Goal: Transaction & Acquisition: Purchase product/service

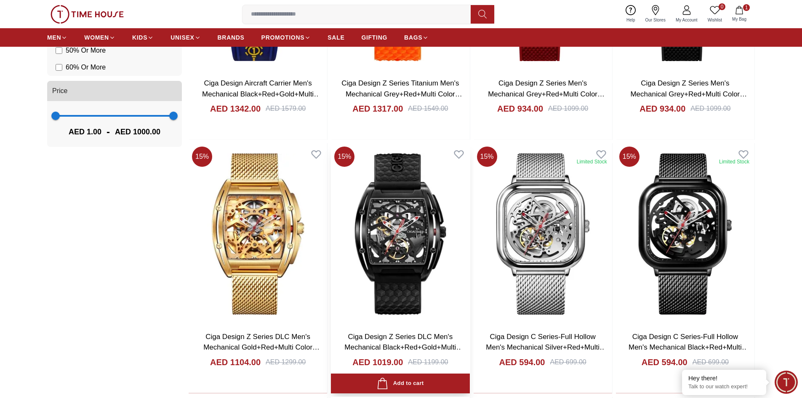
scroll to position [884, 0]
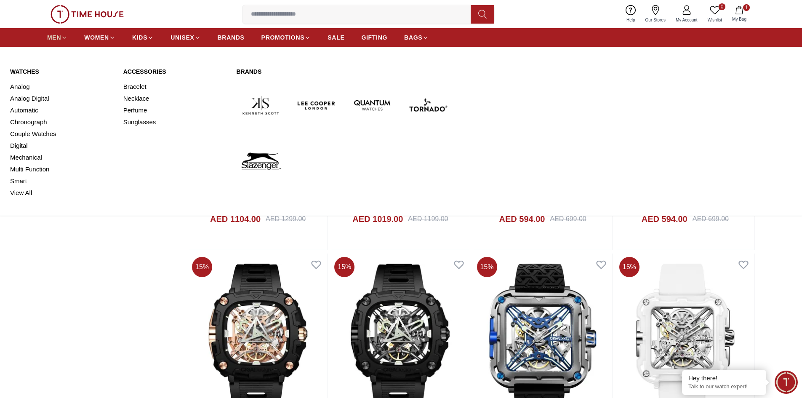
click at [58, 37] on span "MEN" at bounding box center [54, 37] width 14 height 8
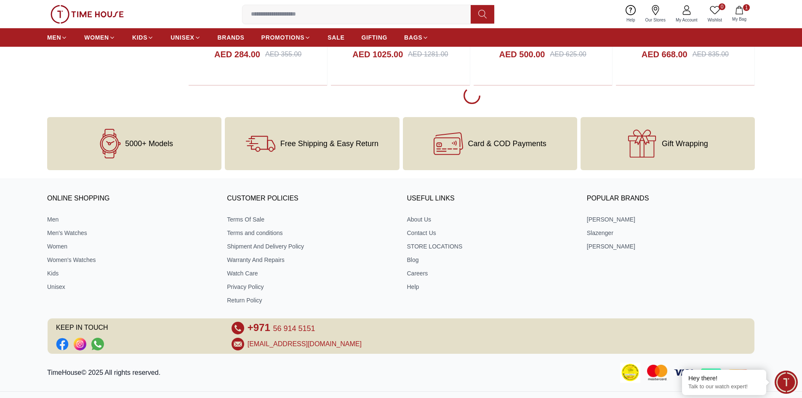
scroll to position [2356, 0]
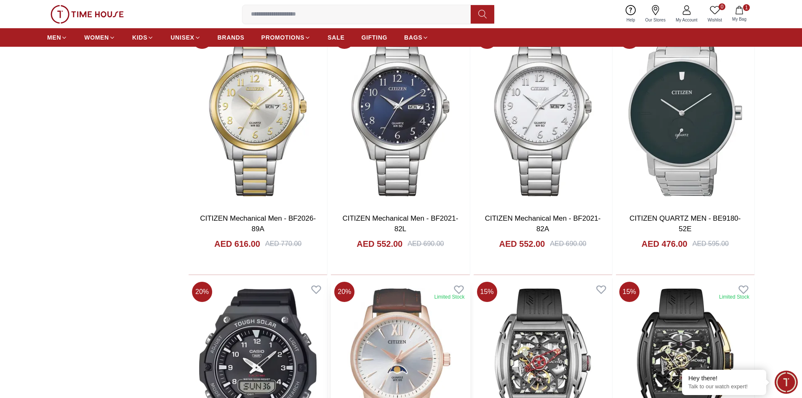
scroll to position [2806, 0]
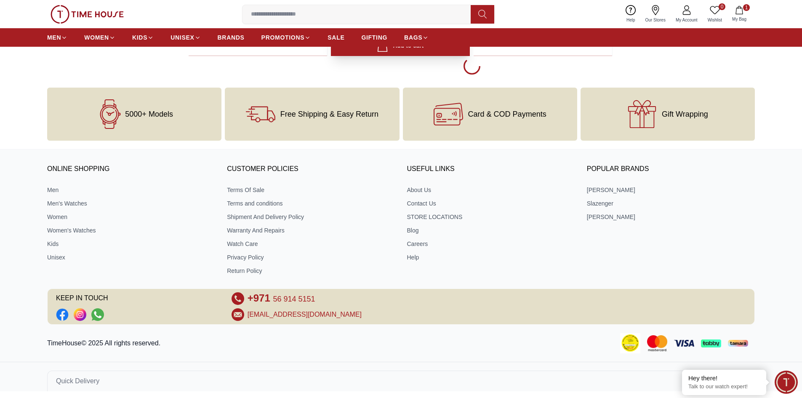
scroll to position [5128, 0]
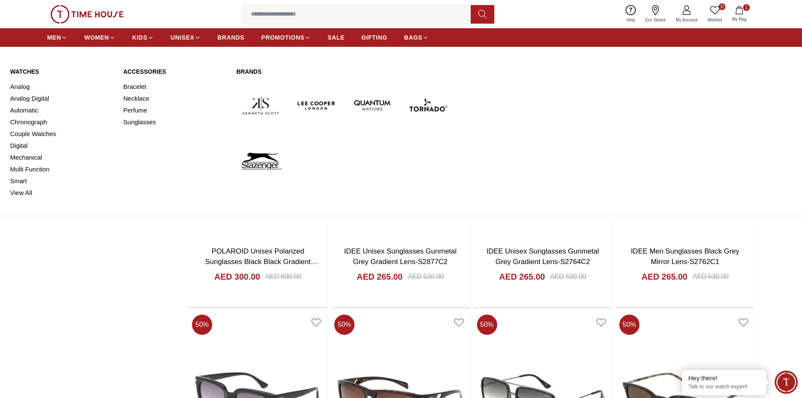
click at [261, 102] on img at bounding box center [260, 105] width 49 height 49
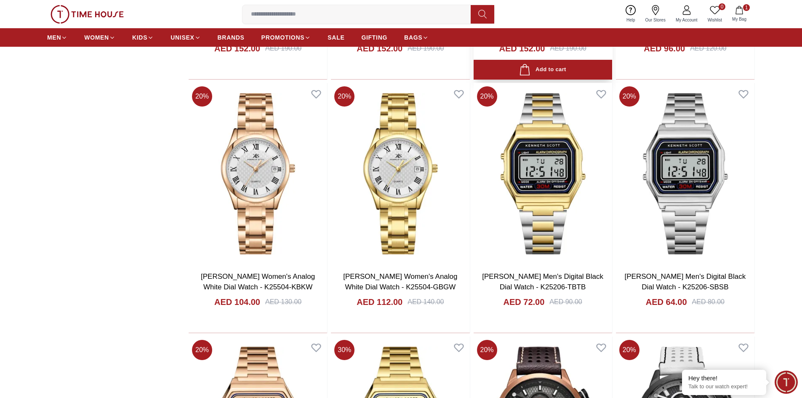
scroll to position [1431, 0]
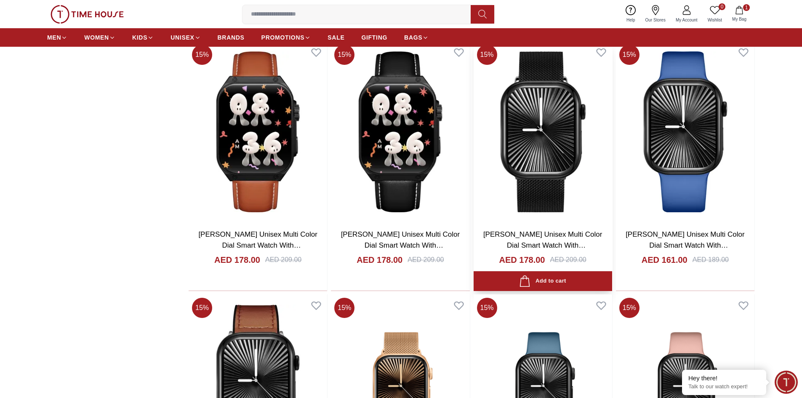
scroll to position [3955, 0]
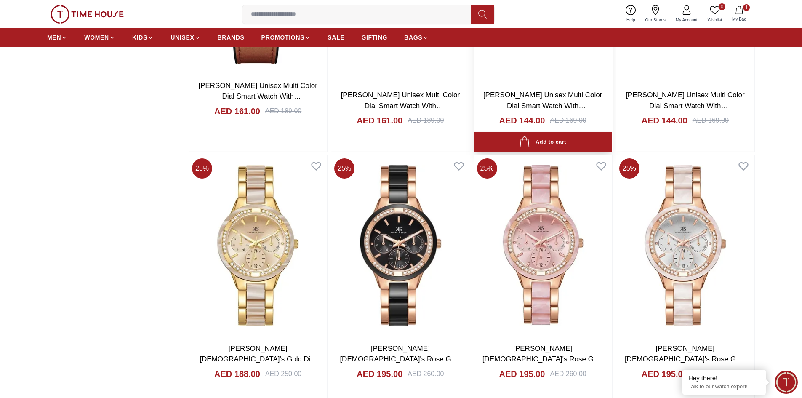
scroll to position [4166, 0]
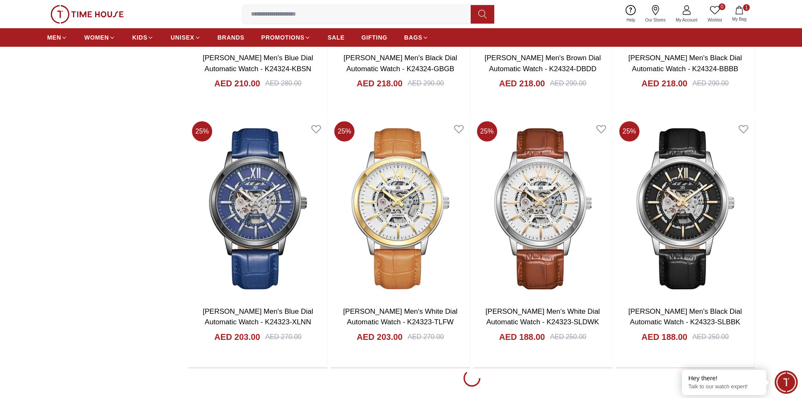
scroll to position [6648, 0]
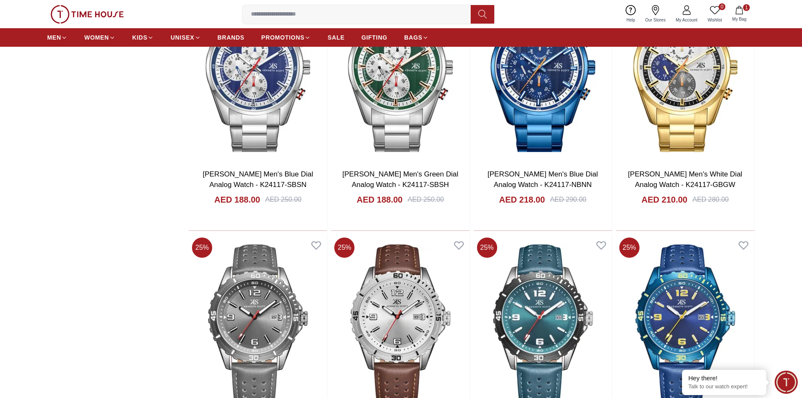
scroll to position [7616, 0]
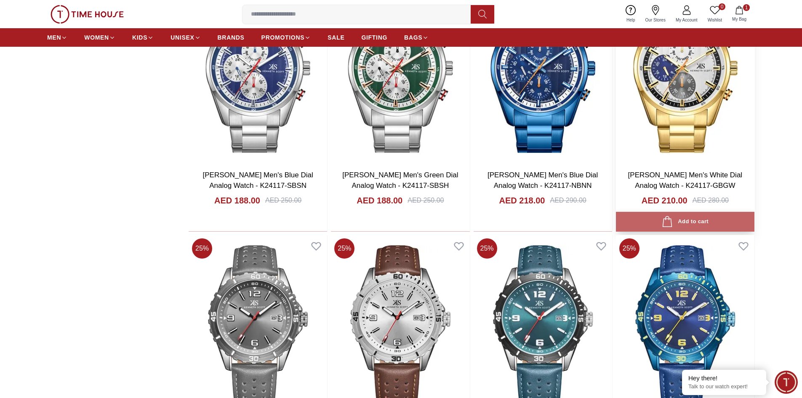
click at [710, 217] on button "Add to cart" at bounding box center [685, 222] width 138 height 20
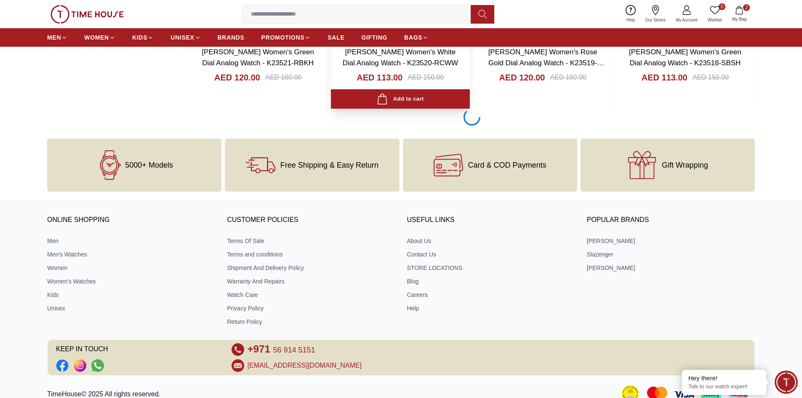
scroll to position [9088, 0]
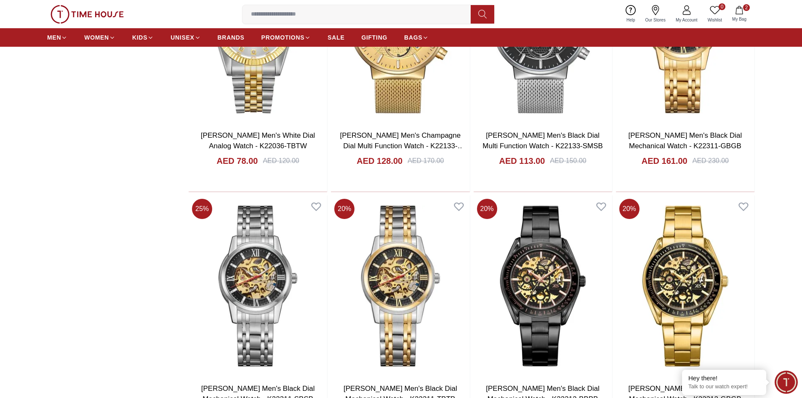
scroll to position [11571, 0]
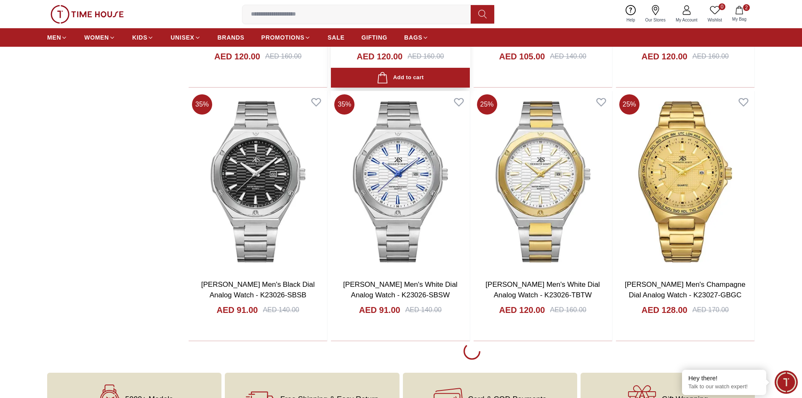
scroll to position [14096, 0]
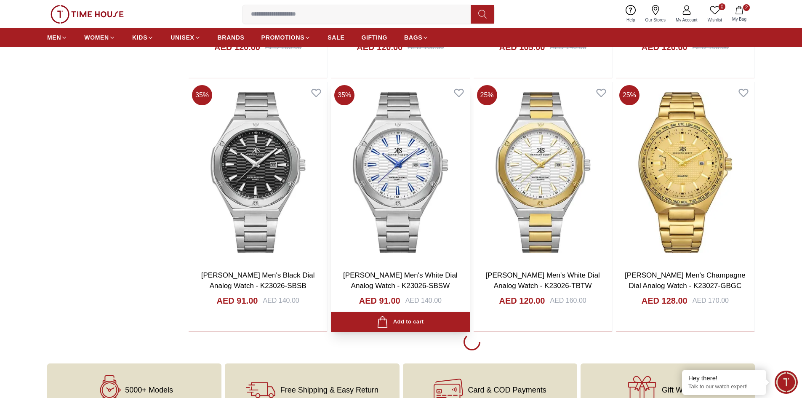
scroll to position [14348, 0]
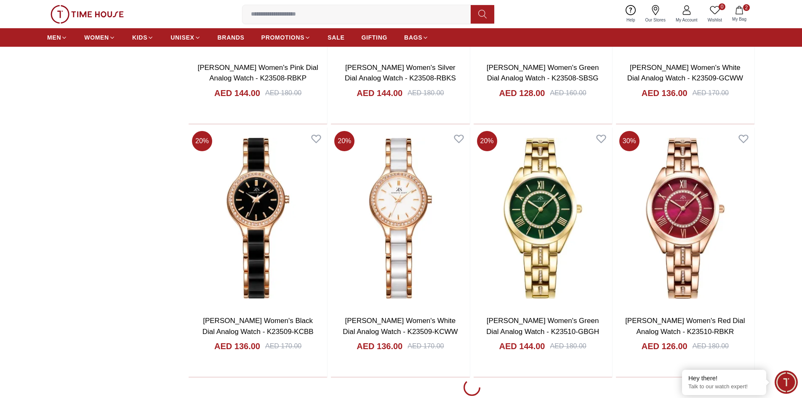
scroll to position [16662, 0]
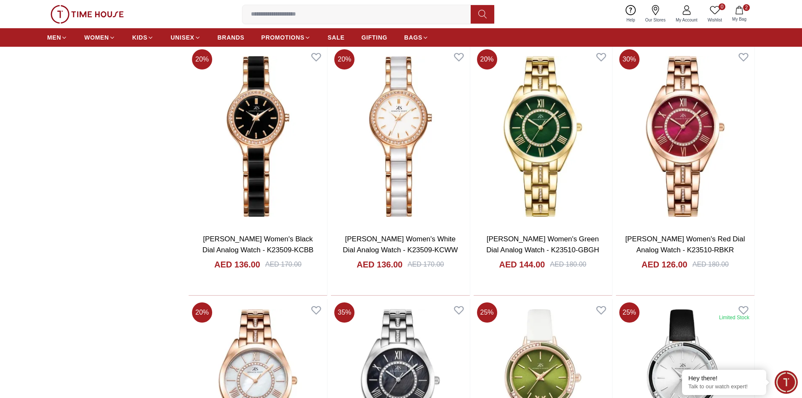
scroll to position [16915, 0]
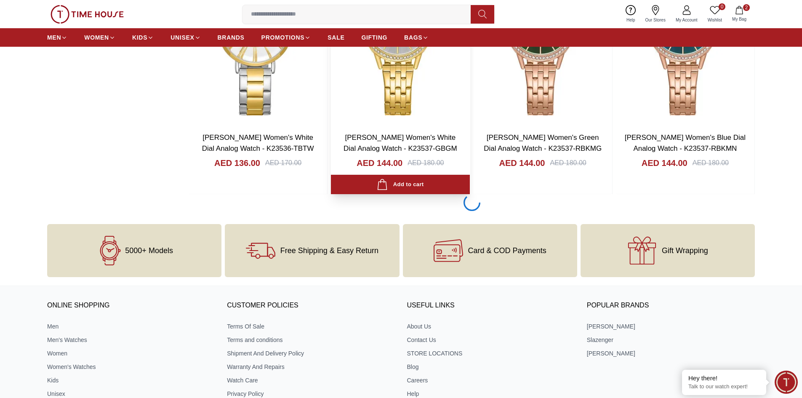
scroll to position [19313, 0]
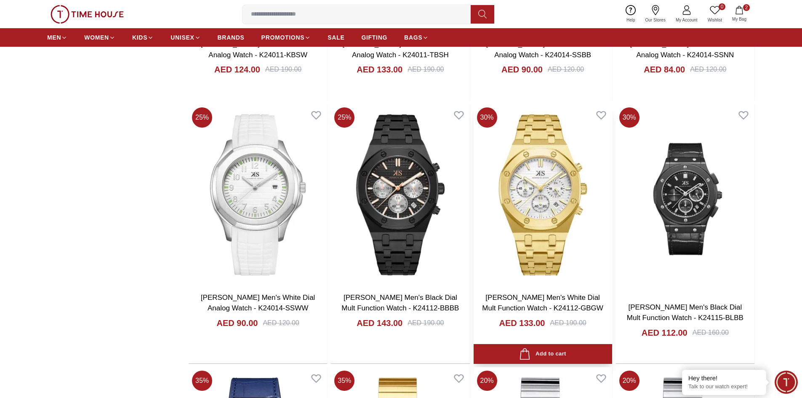
scroll to position [20954, 0]
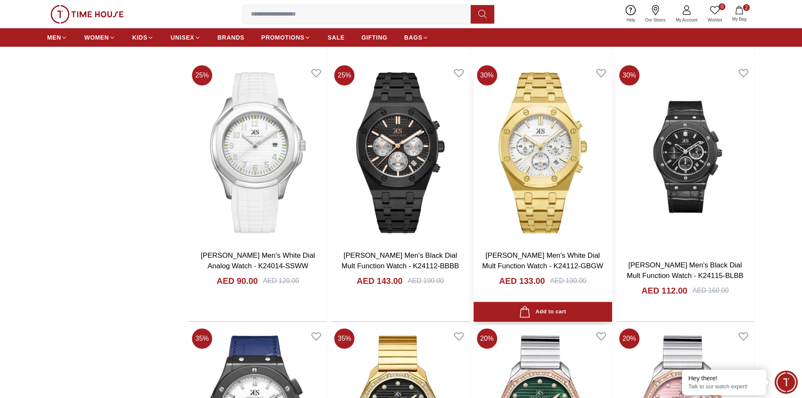
click at [534, 311] on div "Add to cart" at bounding box center [542, 311] width 47 height 11
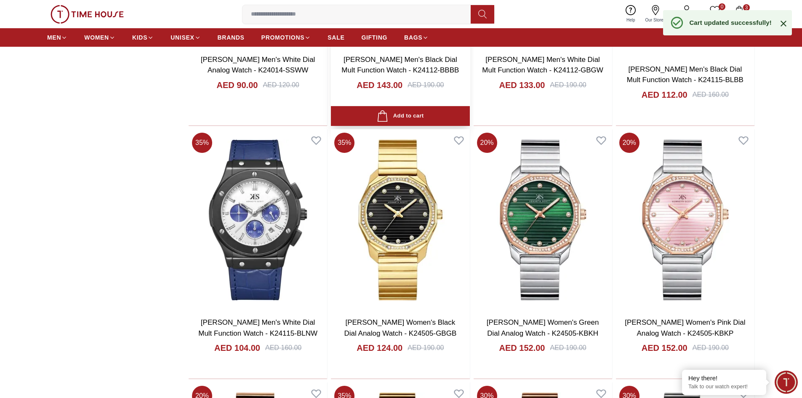
scroll to position [21164, 0]
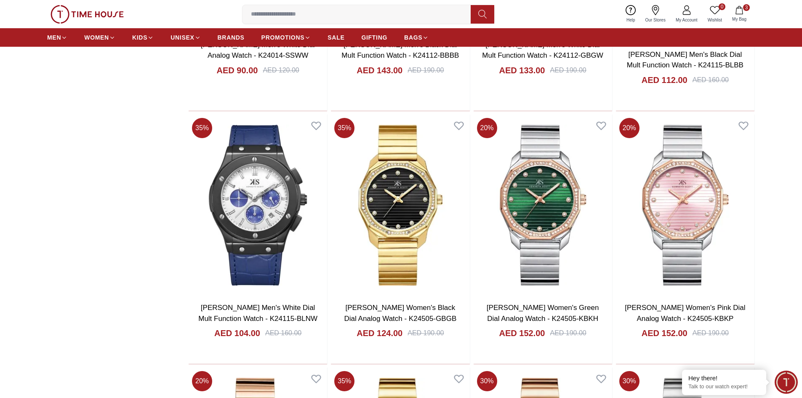
click at [737, 10] on icon "button" at bounding box center [739, 10] width 8 height 8
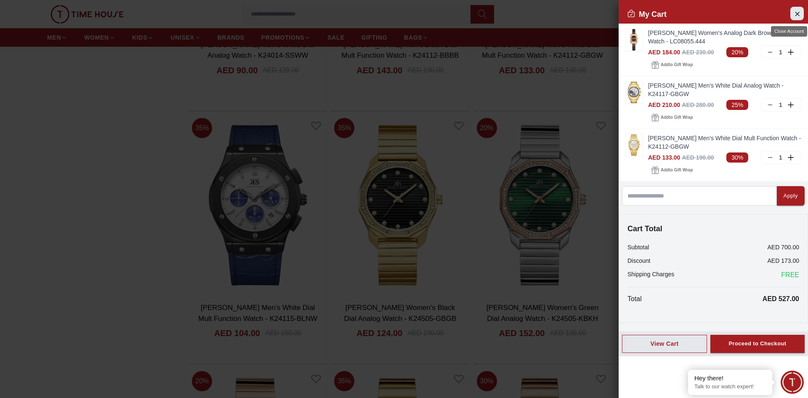
click at [798, 17] on icon "Close Account" at bounding box center [797, 13] width 7 height 11
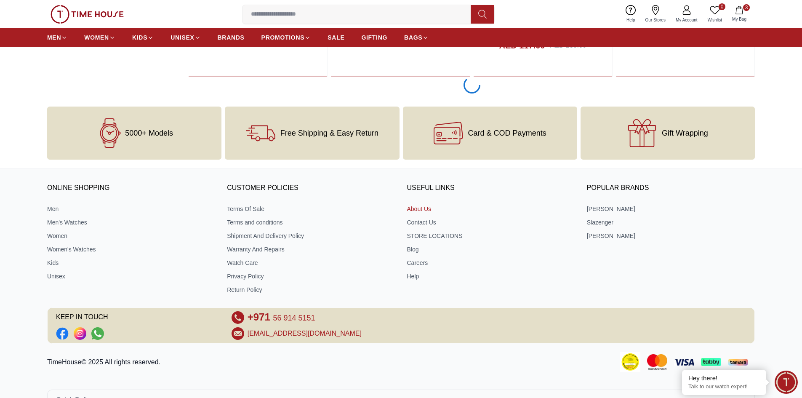
scroll to position [21838, 0]
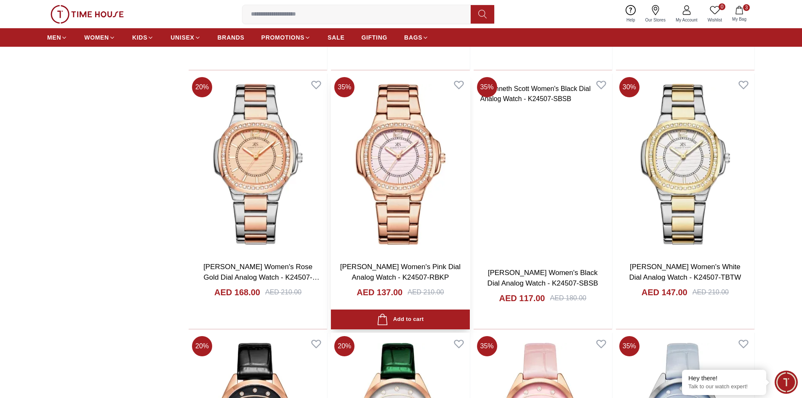
scroll to position [21714, 0]
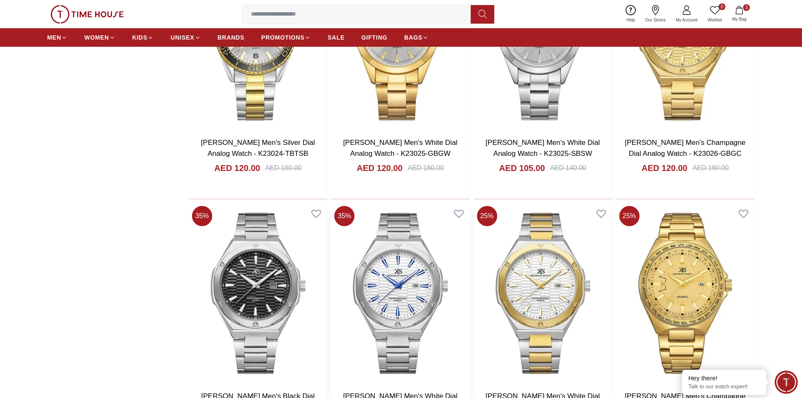
scroll to position [13843, 0]
